Goal: Task Accomplishment & Management: Complete application form

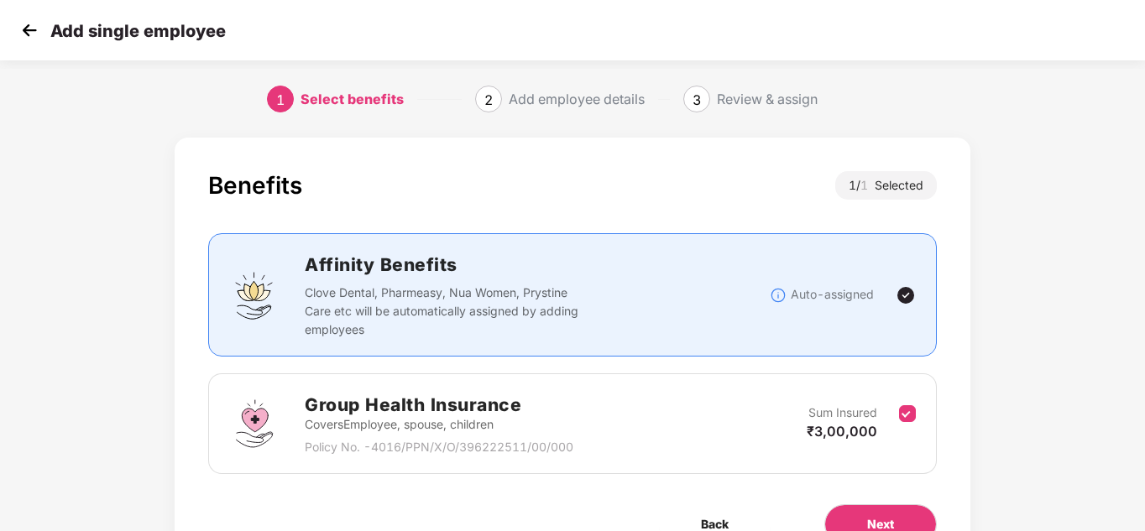
click at [91, 28] on p "Add single employee" at bounding box center [137, 31] width 175 height 20
click at [29, 29] on img at bounding box center [29, 30] width 25 height 25
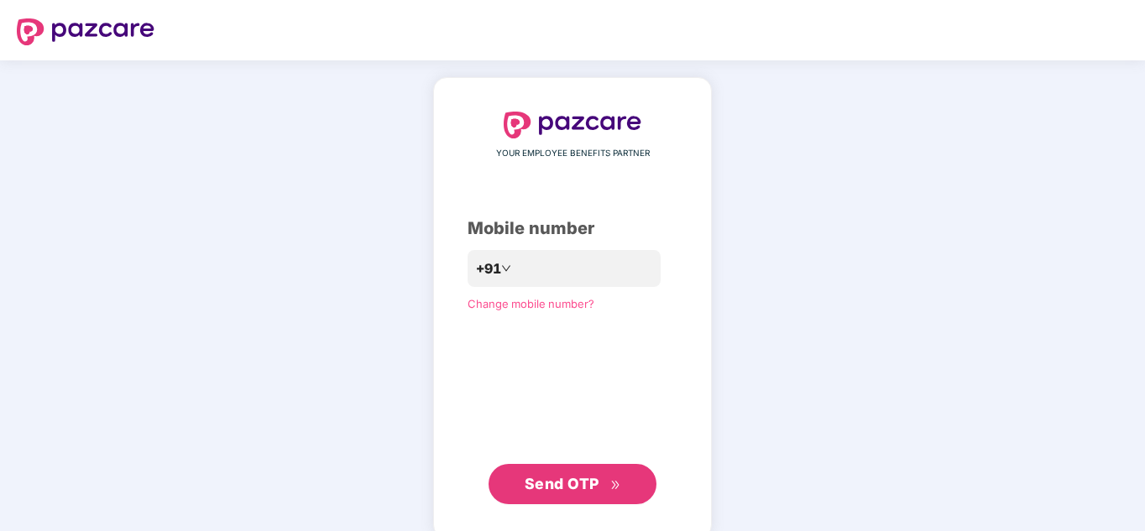
click at [576, 244] on div "YOUR EMPLOYEE BENEFITS PARTNER Mobile number +91 Change mobile number? Send OTP" at bounding box center [572, 308] width 210 height 393
click at [1020, 312] on div "YOUR EMPLOYEE BENEFITS PARTNER Mobile number +91 Change mobile number? Send OTP" at bounding box center [572, 307] width 1145 height 495
